Goal: Information Seeking & Learning: Find specific fact

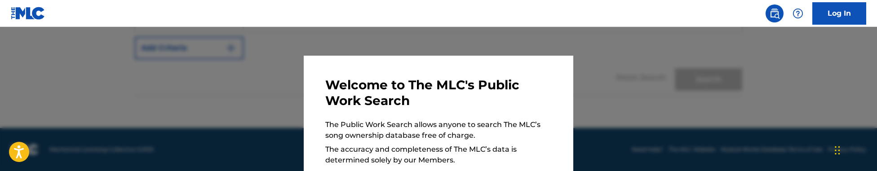
click at [244, 71] on div at bounding box center [438, 112] width 877 height 171
click at [244, 70] on div "Reset Search Search" at bounding box center [439, 77] width 608 height 36
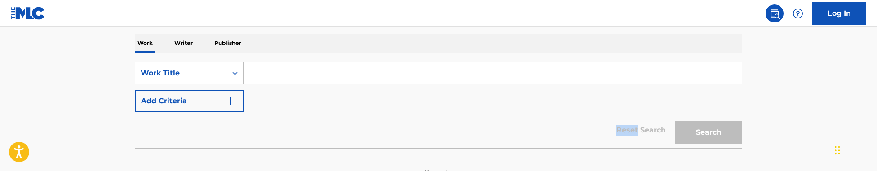
scroll to position [129, 0]
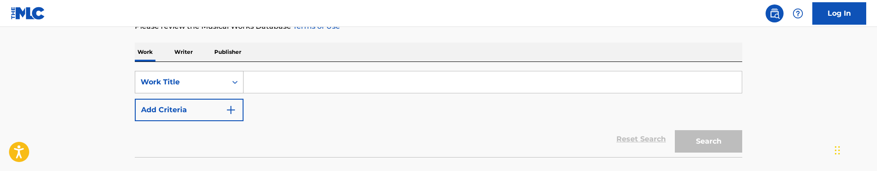
click at [235, 72] on div "Search Form" at bounding box center [235, 82] width 16 height 22
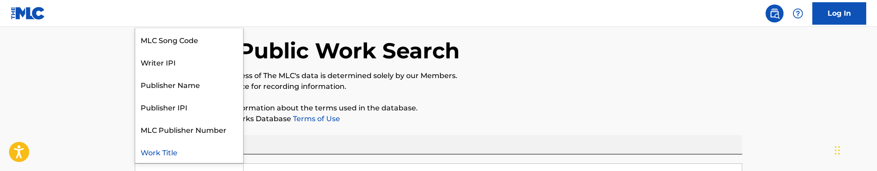
scroll to position [36, 0]
click at [224, 47] on div "MLC Song Code" at bounding box center [189, 40] width 108 height 22
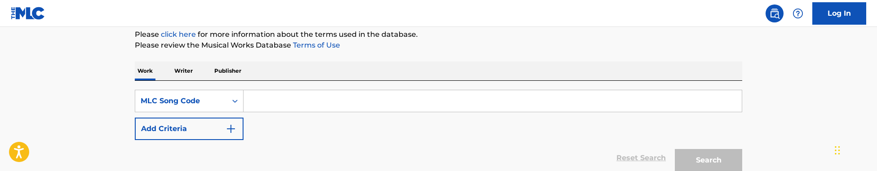
scroll to position [126, 0]
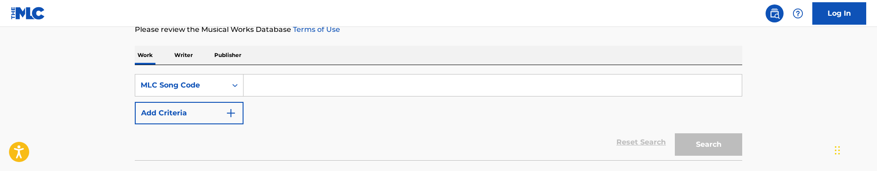
click at [311, 86] on input "Search Form" at bounding box center [493, 86] width 498 height 22
paste input "E98K2D"
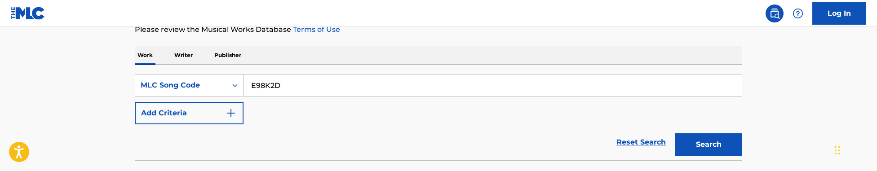
type input "E98K2D"
click at [675, 133] on button "Search" at bounding box center [708, 144] width 67 height 22
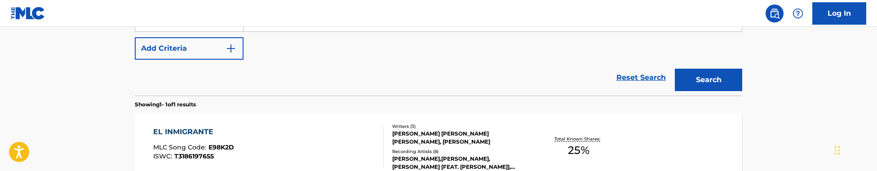
click at [675, 69] on button "Search" at bounding box center [708, 80] width 67 height 22
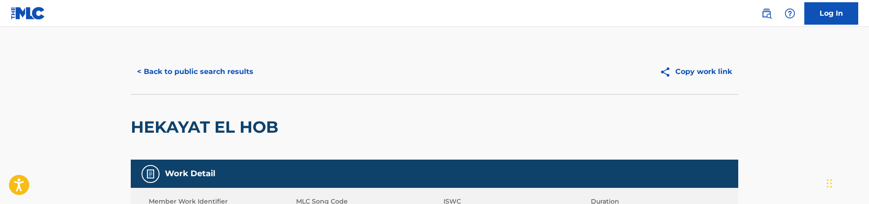
click at [196, 81] on button "< Back to public search results" at bounding box center [195, 72] width 129 height 22
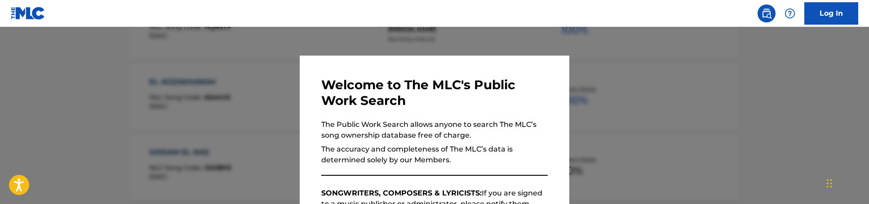
click at [196, 81] on div at bounding box center [434, 129] width 869 height 204
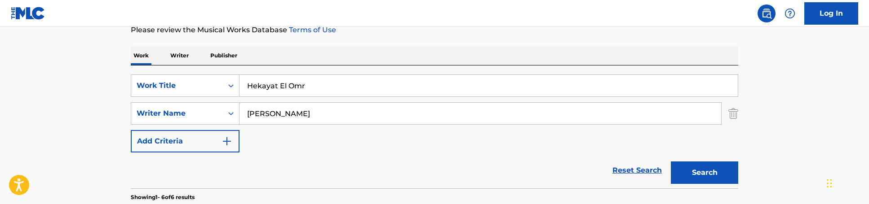
scroll to position [128, 0]
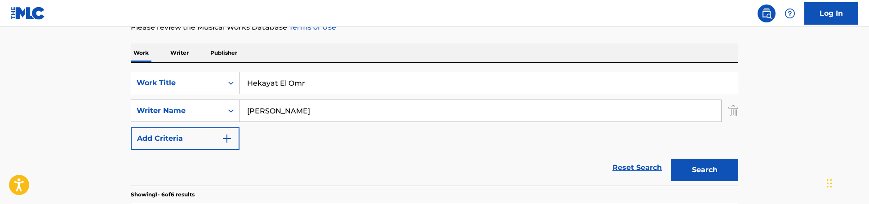
drag, startPoint x: 227, startPoint y: 105, endPoint x: 136, endPoint y: 83, distance: 93.3
click at [136, 83] on div "SearchWithCriteriaf4ba0636-6d30-4ece-bba1-52b749751641 Work Title Hekayat El Om…" at bounding box center [435, 111] width 608 height 78
click at [187, 79] on div "Work Title" at bounding box center [177, 83] width 81 height 11
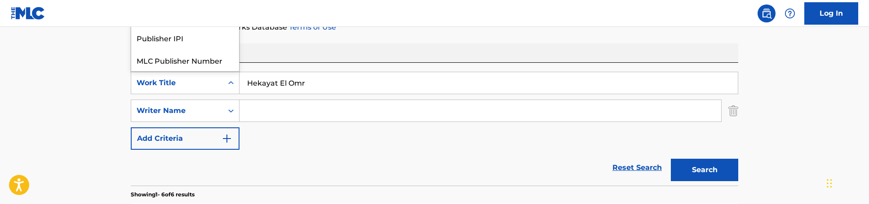
scroll to position [22, 0]
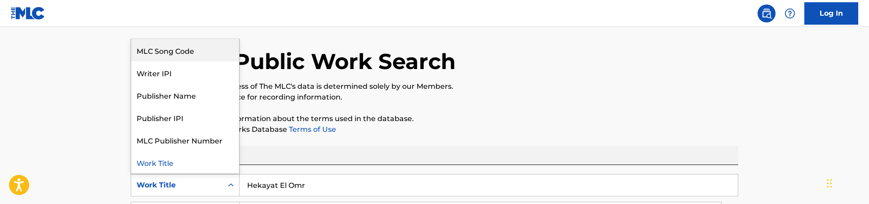
click at [187, 52] on div "MLC Song Code" at bounding box center [185, 50] width 108 height 22
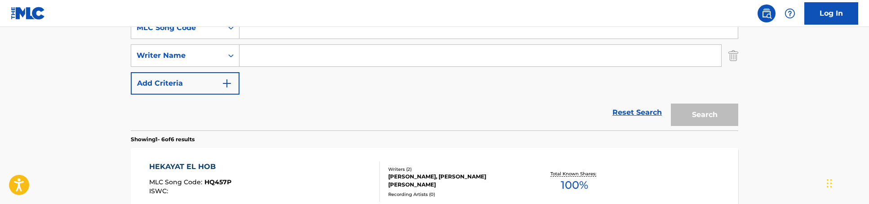
scroll to position [153, 0]
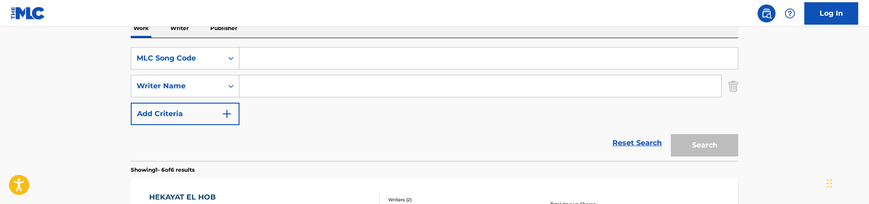
click at [271, 60] on input "Search Form" at bounding box center [489, 59] width 498 height 22
paste input "SB1T02"
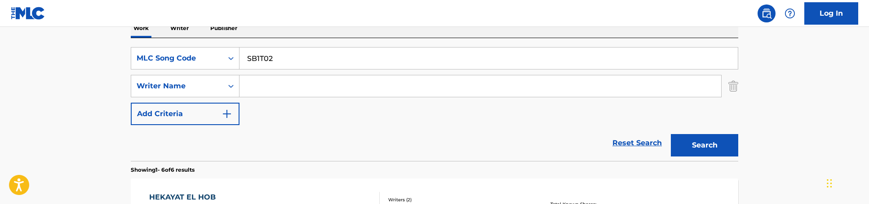
type input "SB1T02"
click at [671, 134] on button "Search" at bounding box center [704, 145] width 67 height 22
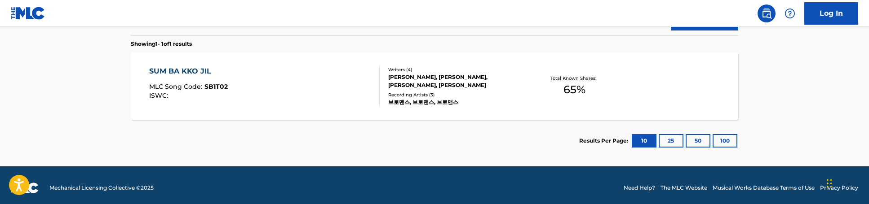
scroll to position [283, 0]
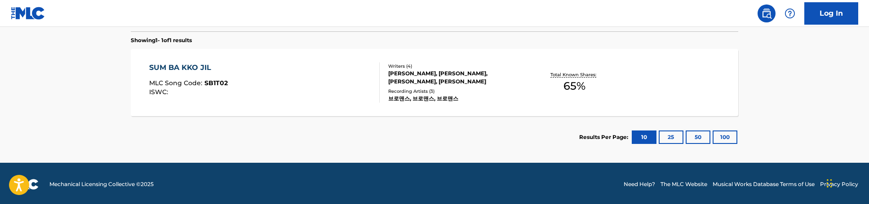
click at [299, 93] on div "SUM BA KKO JIL MLC Song Code : SB1T02 ISWC :" at bounding box center [264, 82] width 231 height 40
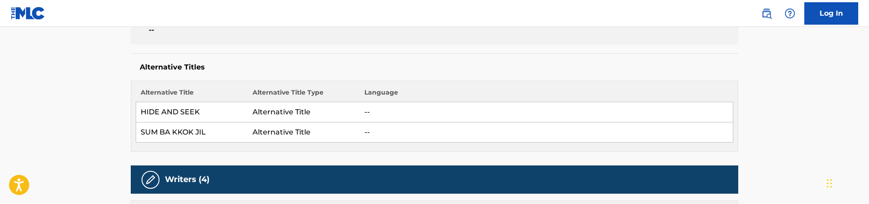
scroll to position [211, 0]
click at [307, 77] on div "Alternative Titles Alternative Title Alternative Title Type Language HIDE AND S…" at bounding box center [435, 103] width 608 height 99
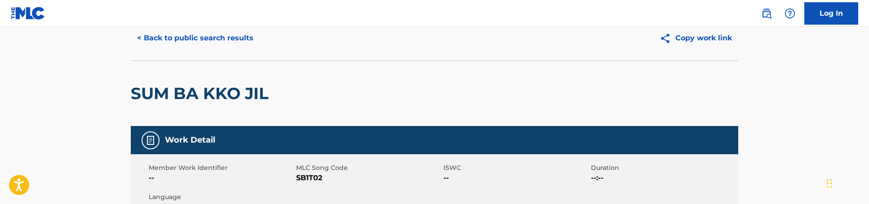
scroll to position [0, 0]
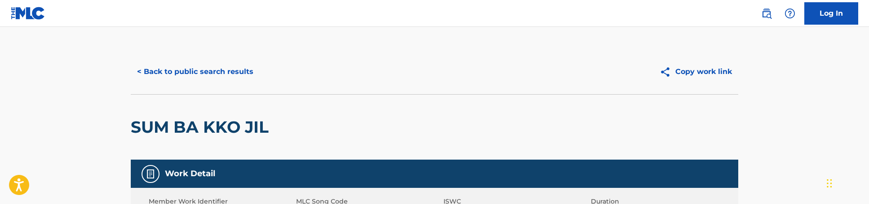
click at [197, 62] on button "< Back to public search results" at bounding box center [195, 72] width 129 height 22
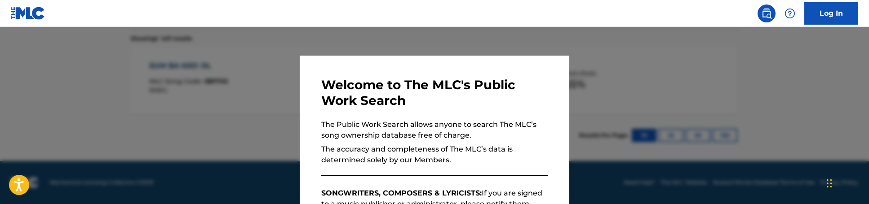
click at [197, 62] on div at bounding box center [434, 129] width 869 height 204
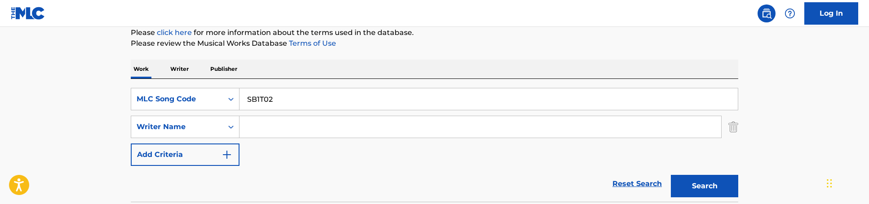
scroll to position [115, 0]
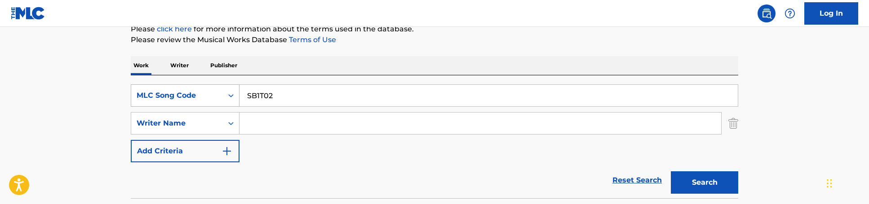
click at [194, 95] on div "MLC Song Code" at bounding box center [177, 95] width 81 height 11
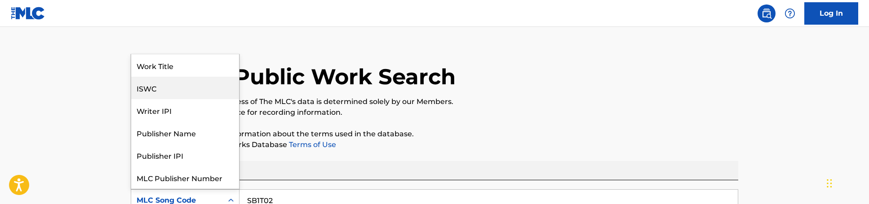
scroll to position [0, 0]
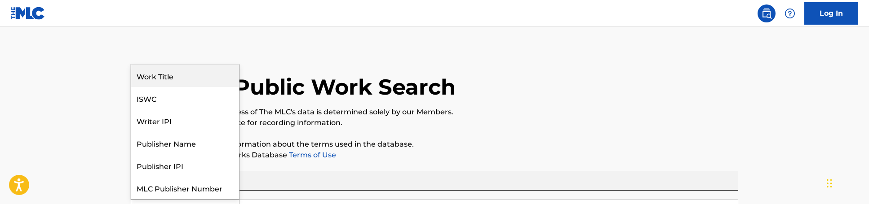
click at [191, 67] on div "Work Title" at bounding box center [185, 76] width 108 height 22
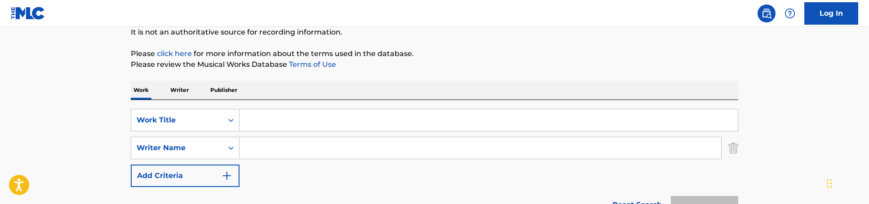
scroll to position [92, 0]
click at [275, 115] on input "Search Form" at bounding box center [489, 119] width 498 height 22
paste input "ADDICT REMIX"
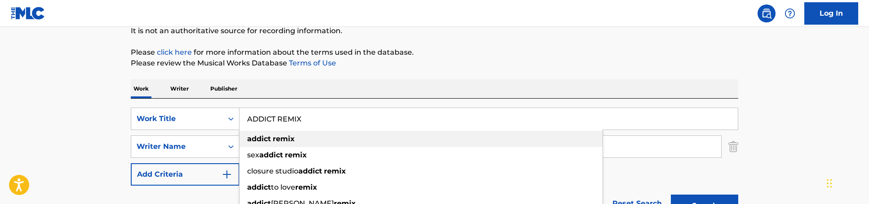
click at [276, 142] on strong "remix" at bounding box center [284, 139] width 22 height 9
type input "addict remix"
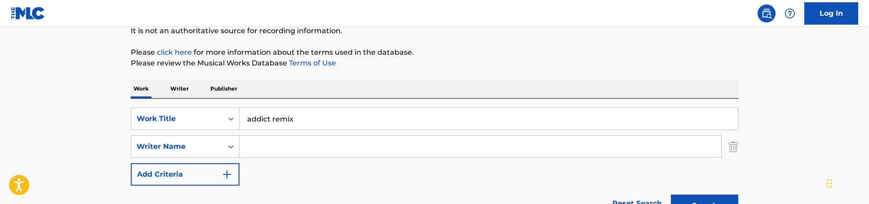
click at [312, 122] on input "addict remix" at bounding box center [489, 119] width 498 height 22
click at [294, 142] on input "Search Form" at bounding box center [481, 147] width 482 height 22
paste input "[PERSON_NAME]"
type input "[PERSON_NAME]"
click at [671, 195] on button "Search" at bounding box center [704, 206] width 67 height 22
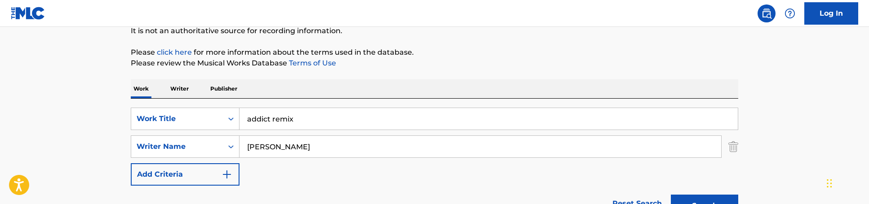
click at [671, 195] on button "Search" at bounding box center [704, 206] width 67 height 22
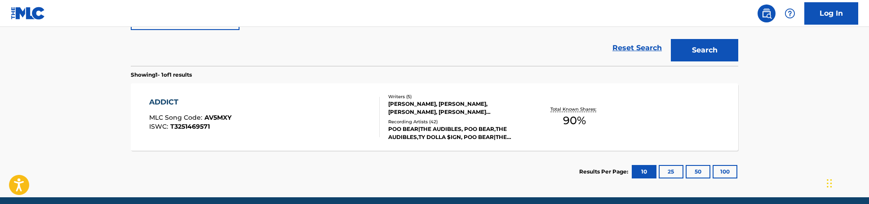
scroll to position [284, 0]
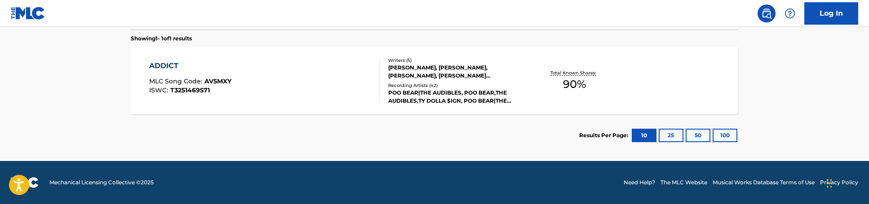
click at [364, 83] on div "ADDICT MLC Song Code : AV5MXY ISWC : T3251469571" at bounding box center [264, 81] width 231 height 40
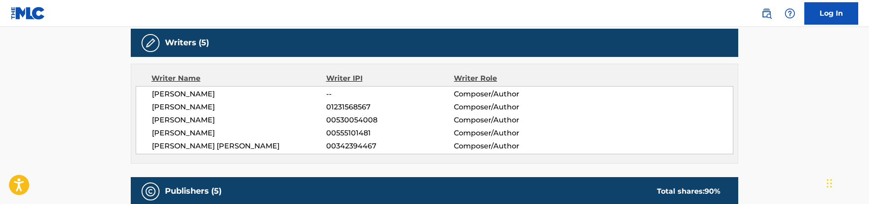
scroll to position [293, 0]
